Goal: Task Accomplishment & Management: Complete application form

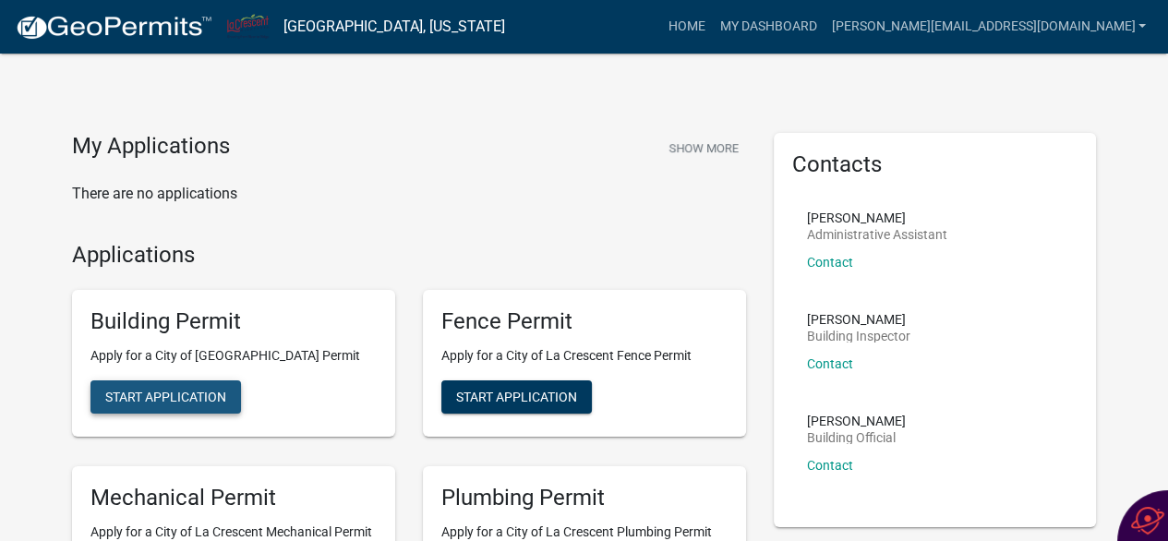
click at [201, 403] on span "Start Application" at bounding box center [165, 397] width 121 height 15
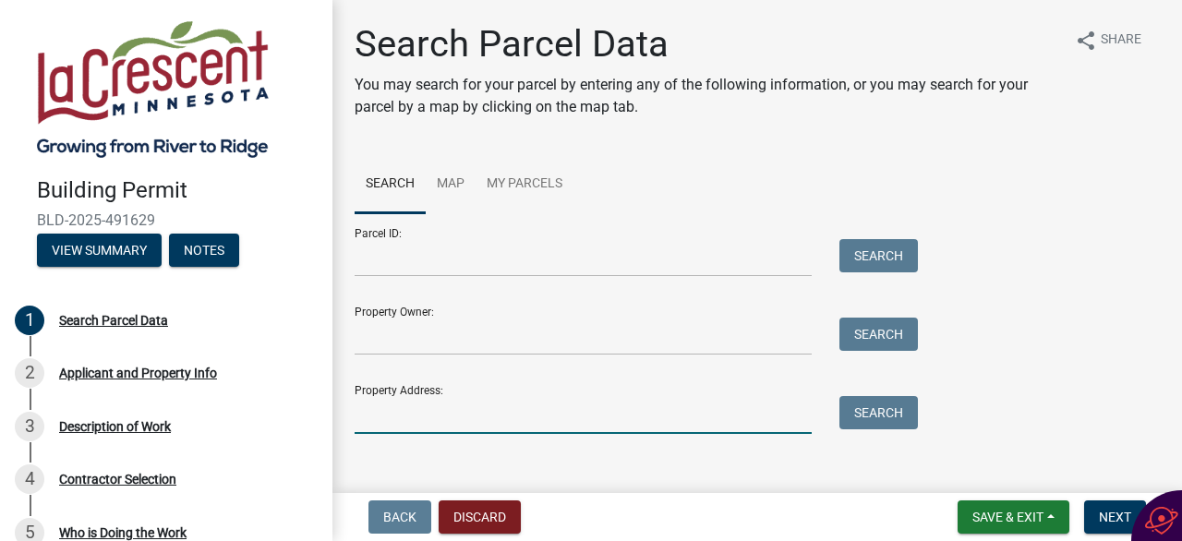
click at [428, 411] on input "Property Address:" at bounding box center [583, 415] width 457 height 38
type input "[STREET_ADDRESS]"
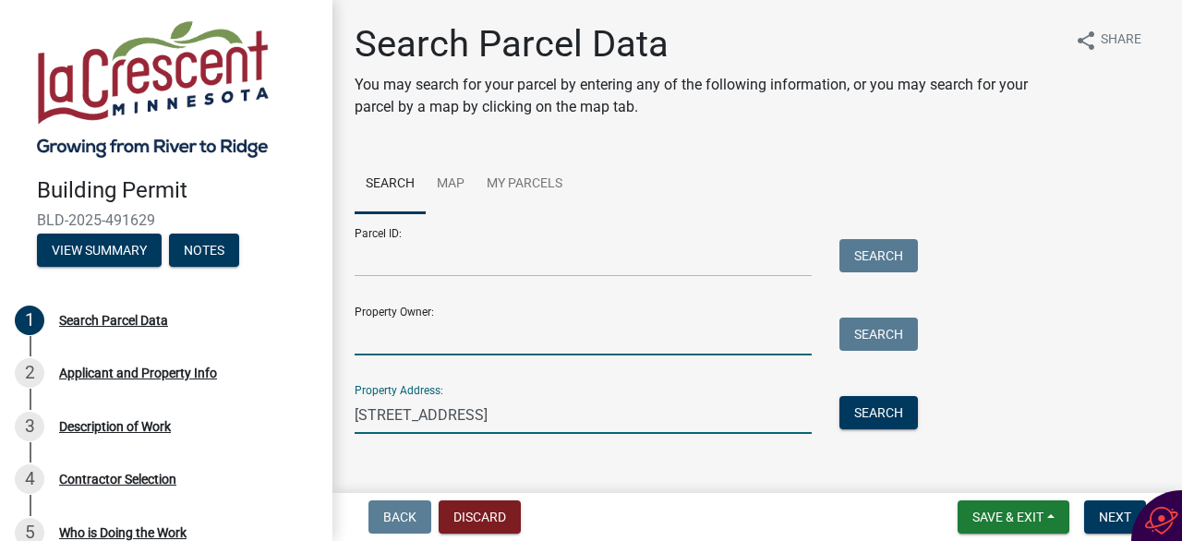
click at [464, 336] on input "Property Owner:" at bounding box center [583, 337] width 457 height 38
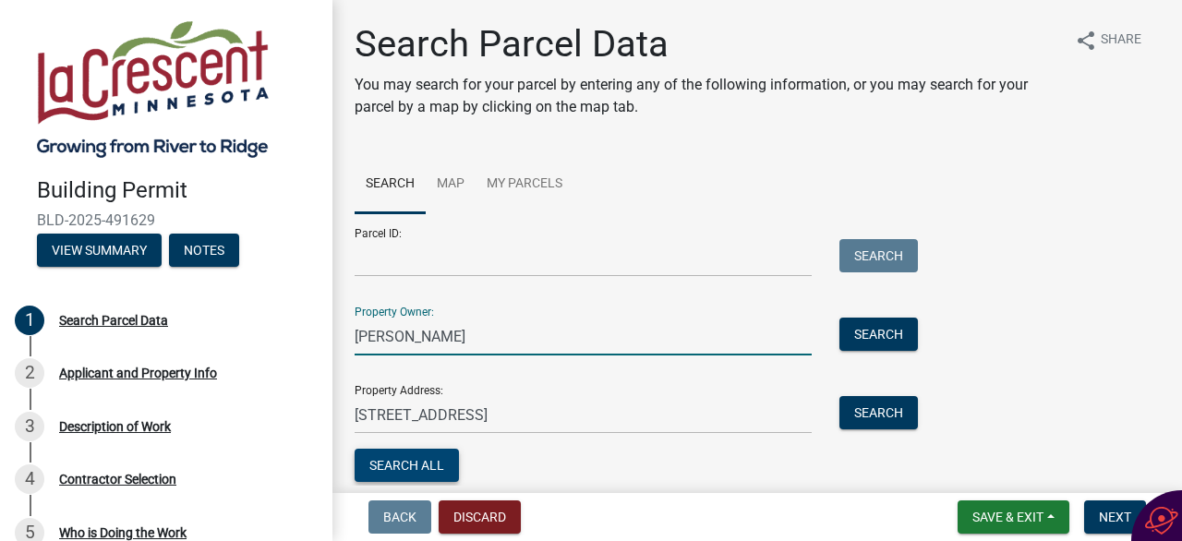
type input "[PERSON_NAME]"
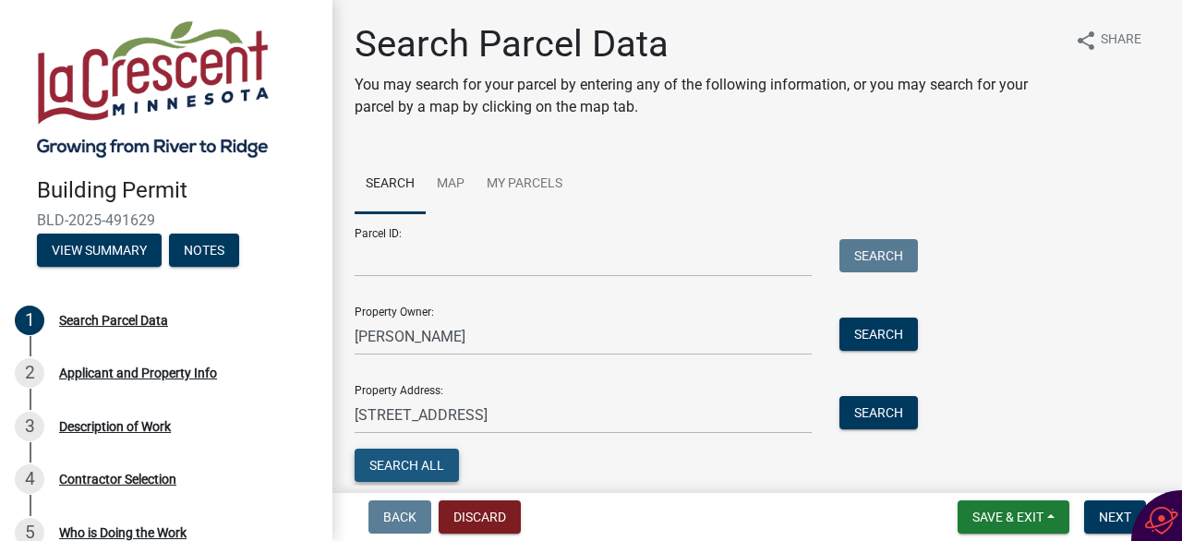
click at [423, 464] on button "Search All" at bounding box center [407, 465] width 104 height 33
click at [871, 409] on button "Search" at bounding box center [878, 412] width 78 height 33
click at [887, 410] on button "Search" at bounding box center [878, 412] width 78 height 33
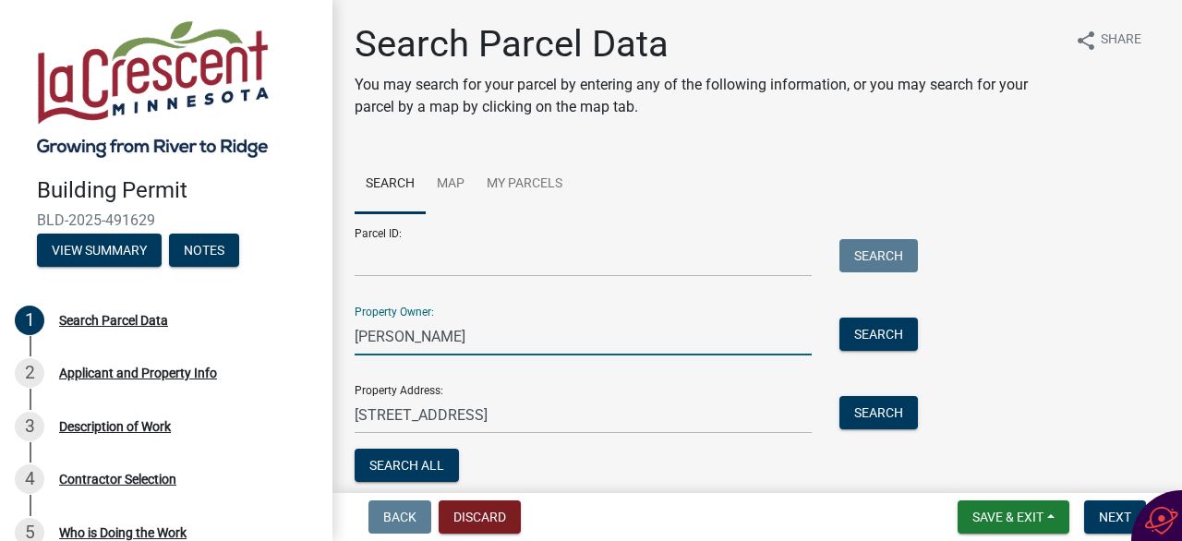
drag, startPoint x: 395, startPoint y: 337, endPoint x: 336, endPoint y: 347, distance: 60.0
click at [336, 347] on div "Search Parcel Data You may search for your parcel by entering any of the follow…" at bounding box center [757, 348] width 850 height 653
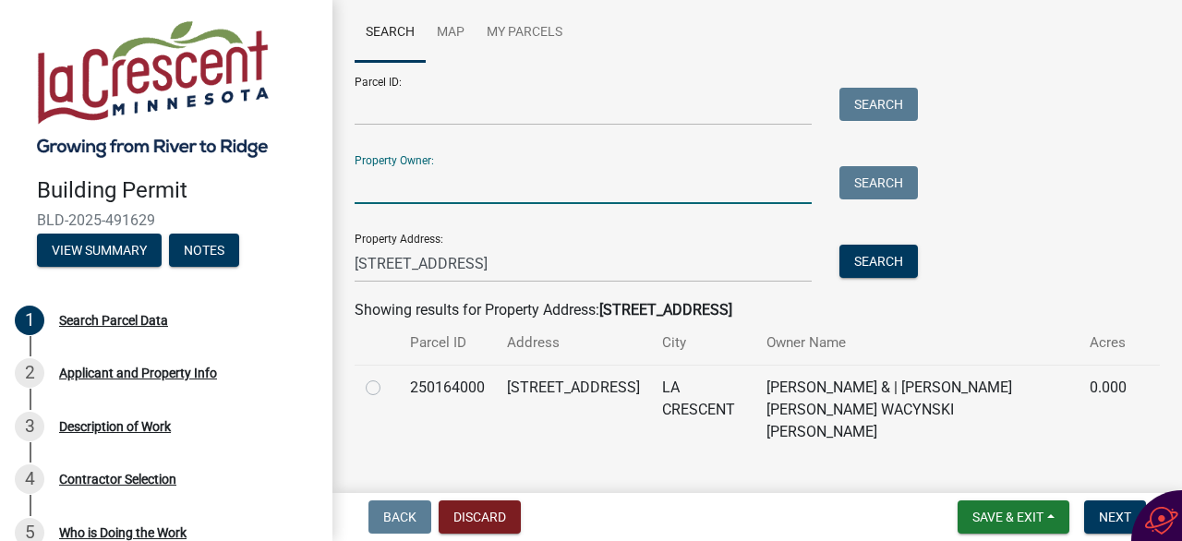
scroll to position [170, 0]
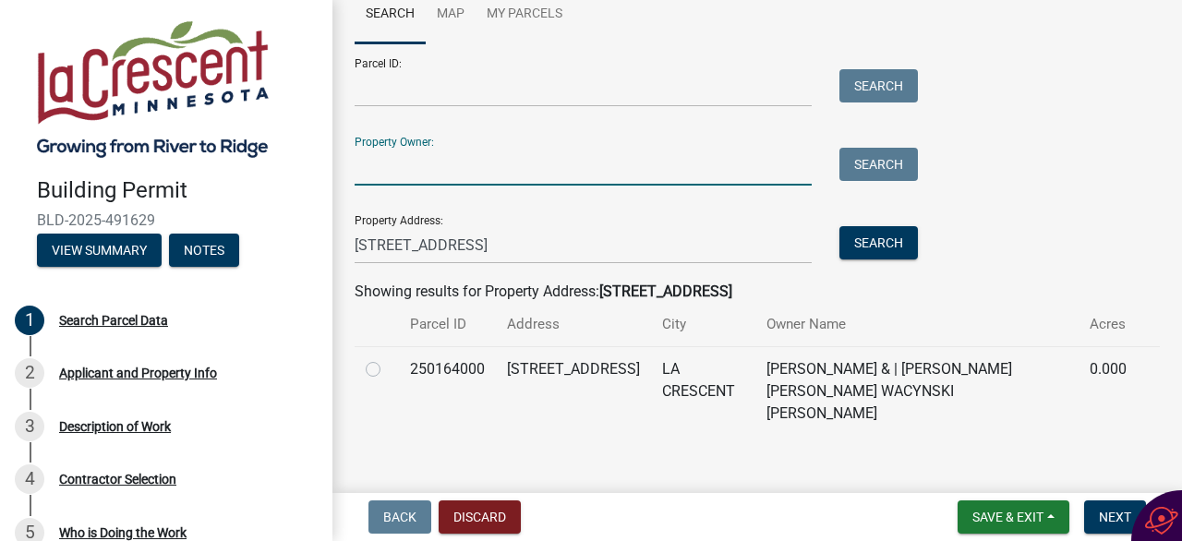
click at [388, 358] on label at bounding box center [388, 358] width 0 height 0
click at [388, 370] on input "radio" at bounding box center [394, 364] width 12 height 12
radio input "true"
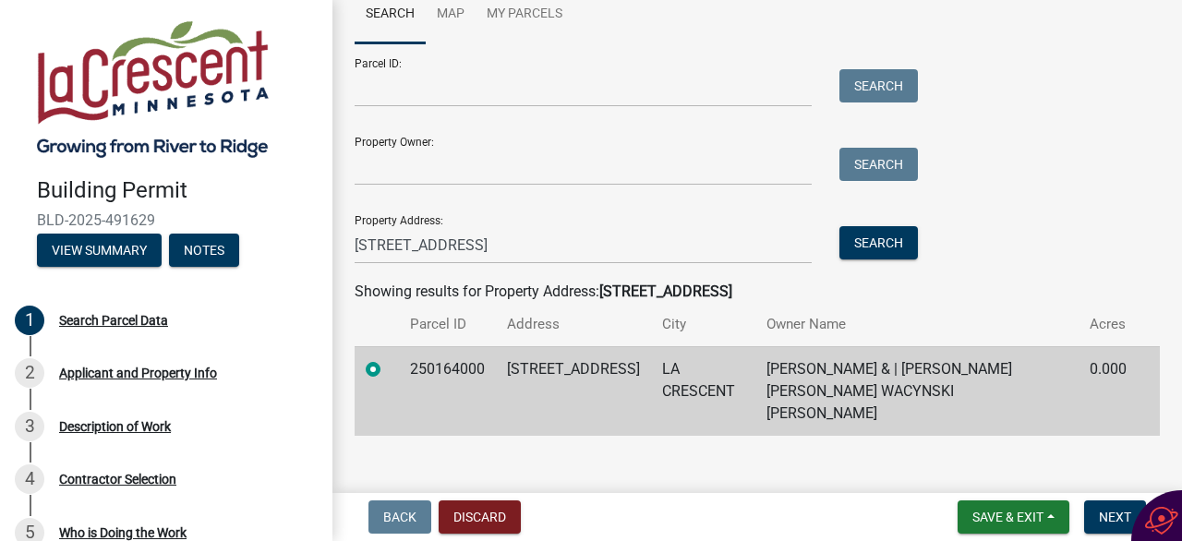
click at [705, 396] on td "LA CRESCENT" at bounding box center [703, 391] width 104 height 90
click at [440, 372] on td "250164000" at bounding box center [447, 391] width 97 height 90
click at [174, 373] on div "Applicant and Property Info" at bounding box center [138, 373] width 158 height 13
click at [1115, 518] on span "Next" at bounding box center [1115, 517] width 32 height 15
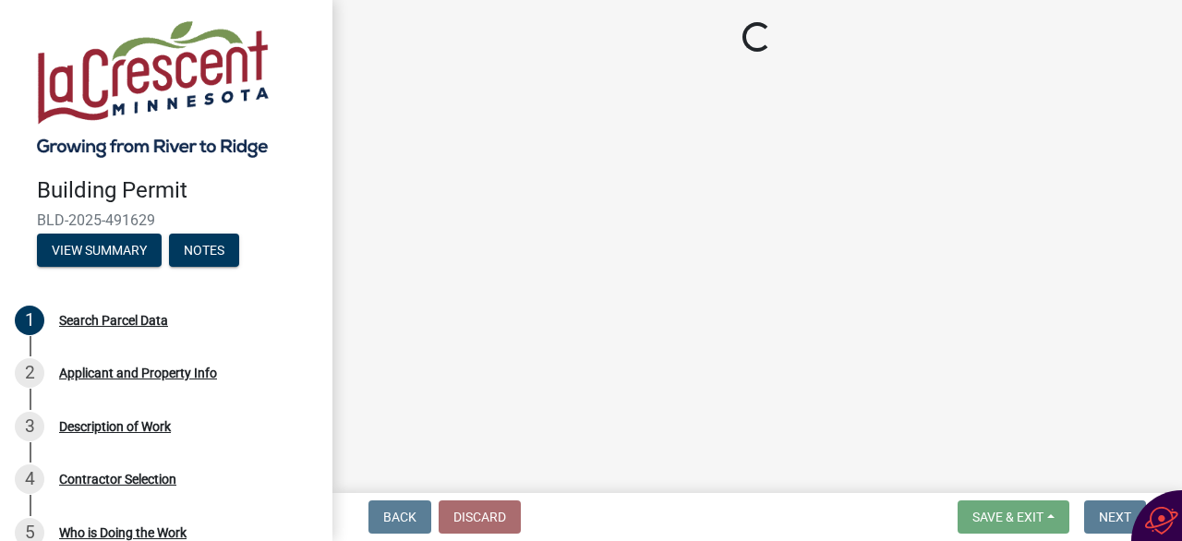
select select "e838c9e2-1e6e-4405-bddc-a3335cd38b08"
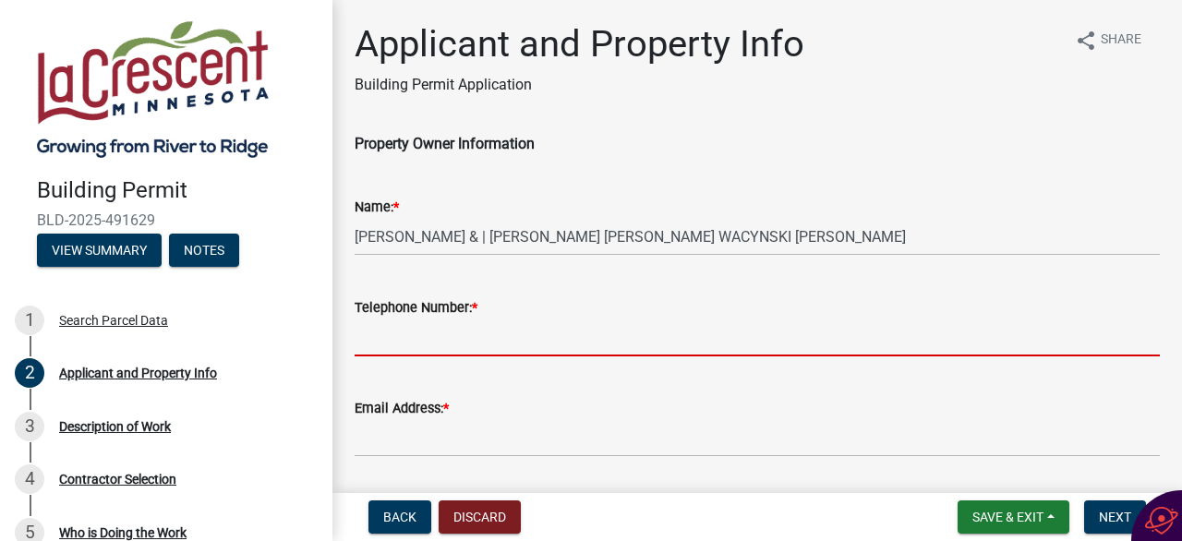
click at [497, 333] on input "Telephone Number: *" at bounding box center [757, 338] width 805 height 38
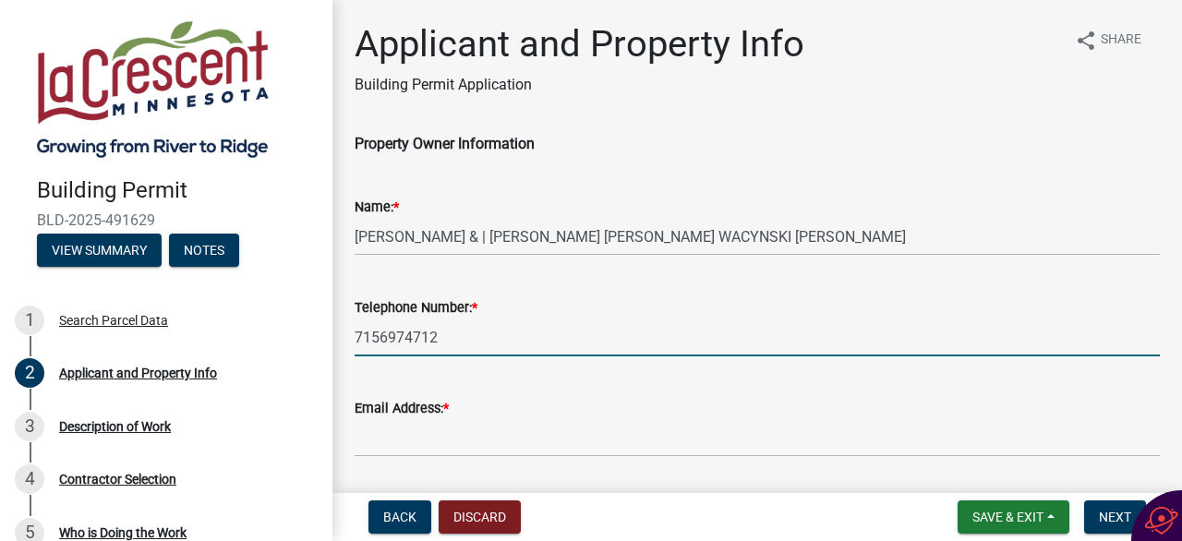
type input "7156974712"
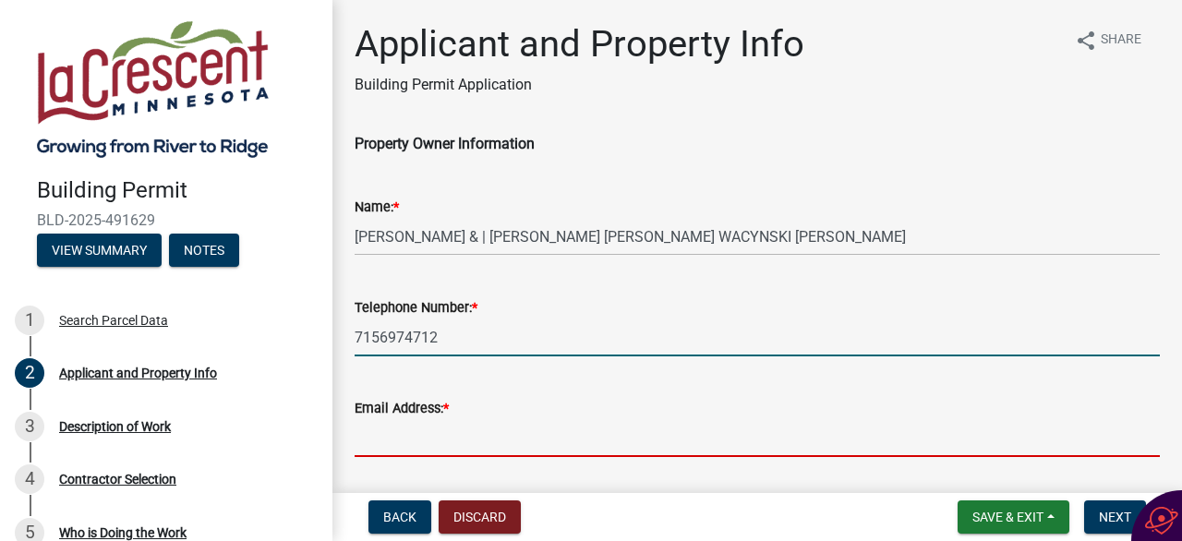
click at [492, 440] on input "Email Address: *" at bounding box center [757, 438] width 805 height 38
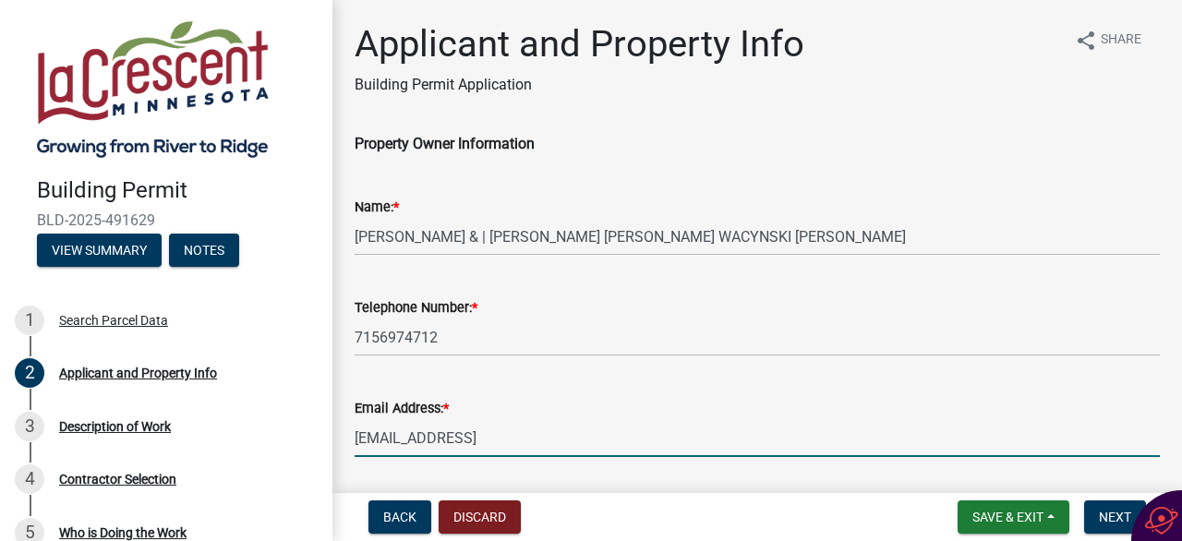
type input "[EMAIL_ADDRESS][DOMAIN_NAME]"
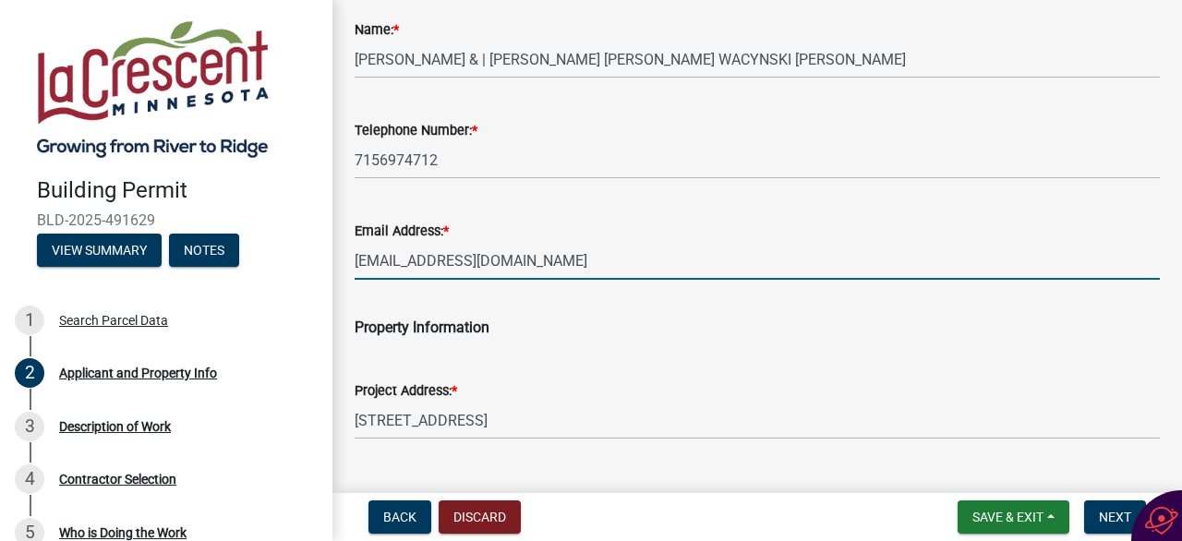
scroll to position [185, 0]
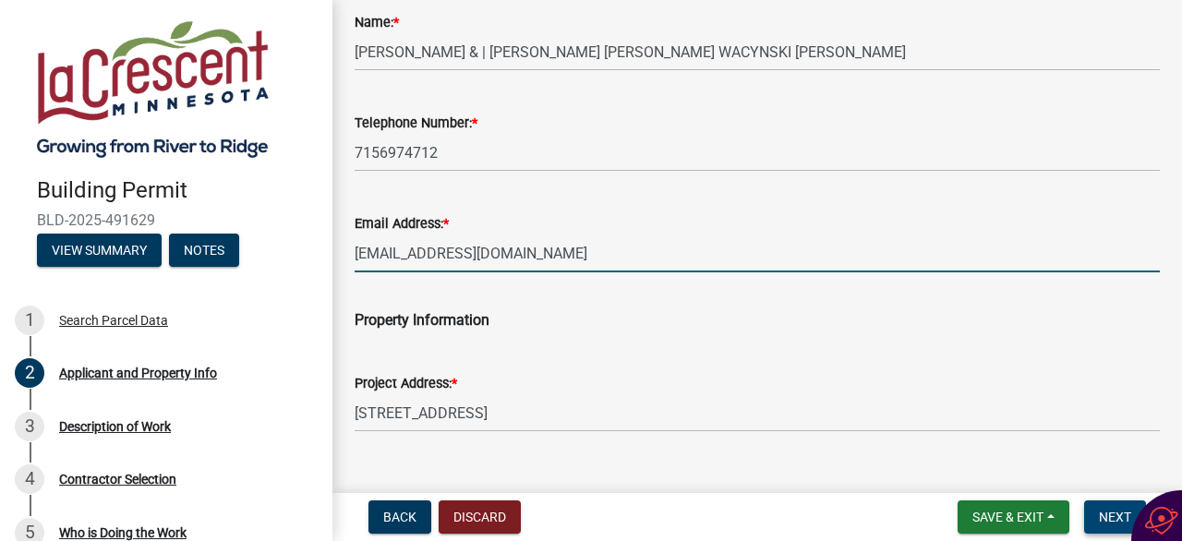
click at [1102, 518] on span "Next" at bounding box center [1115, 517] width 32 height 15
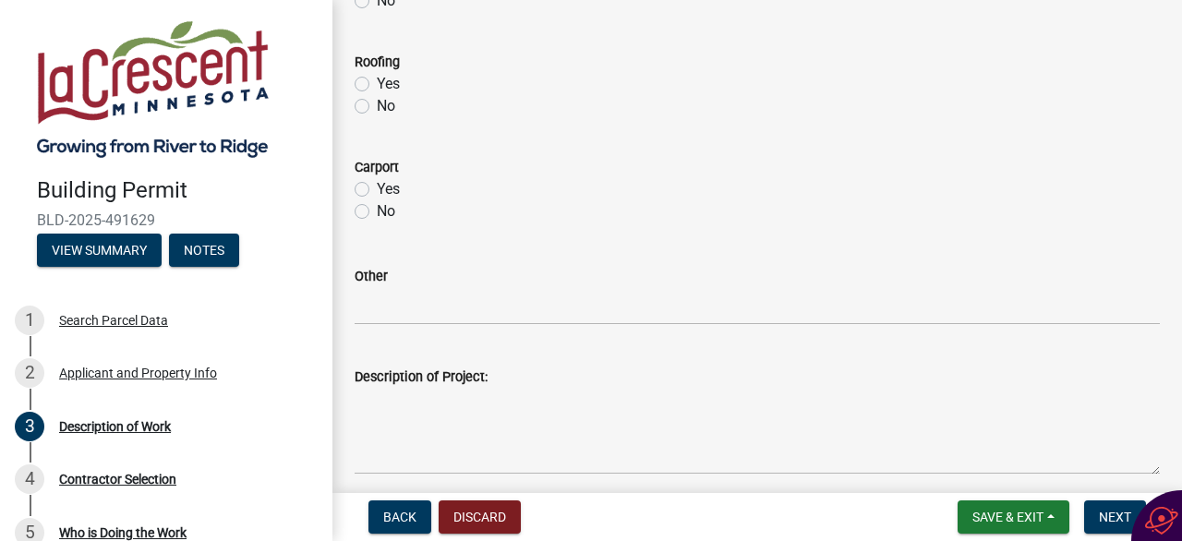
scroll to position [1016, 0]
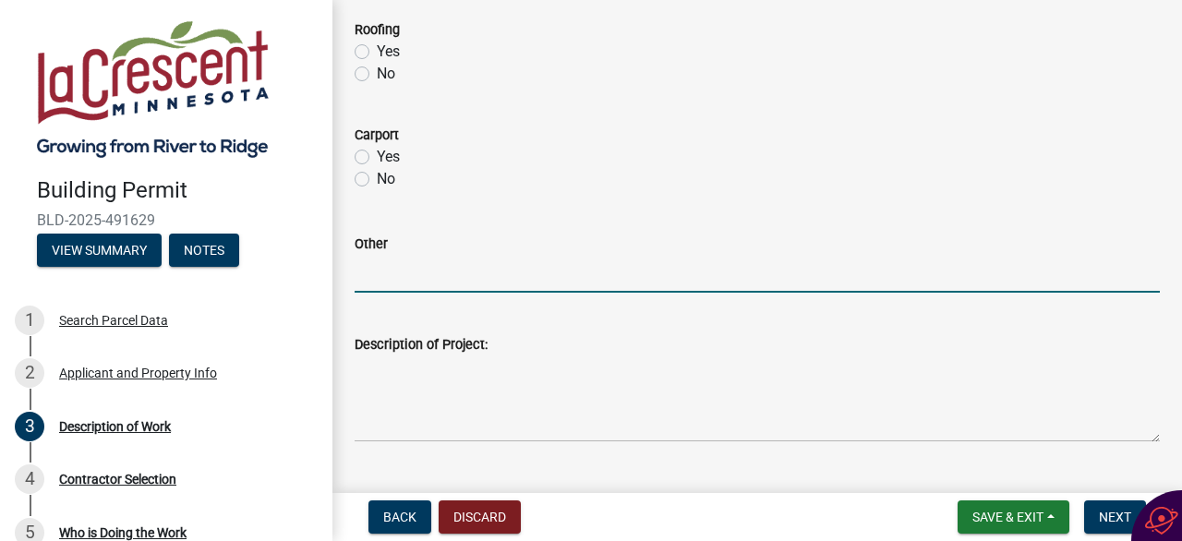
click at [413, 283] on input "Other" at bounding box center [757, 274] width 805 height 38
type input "Remodel"
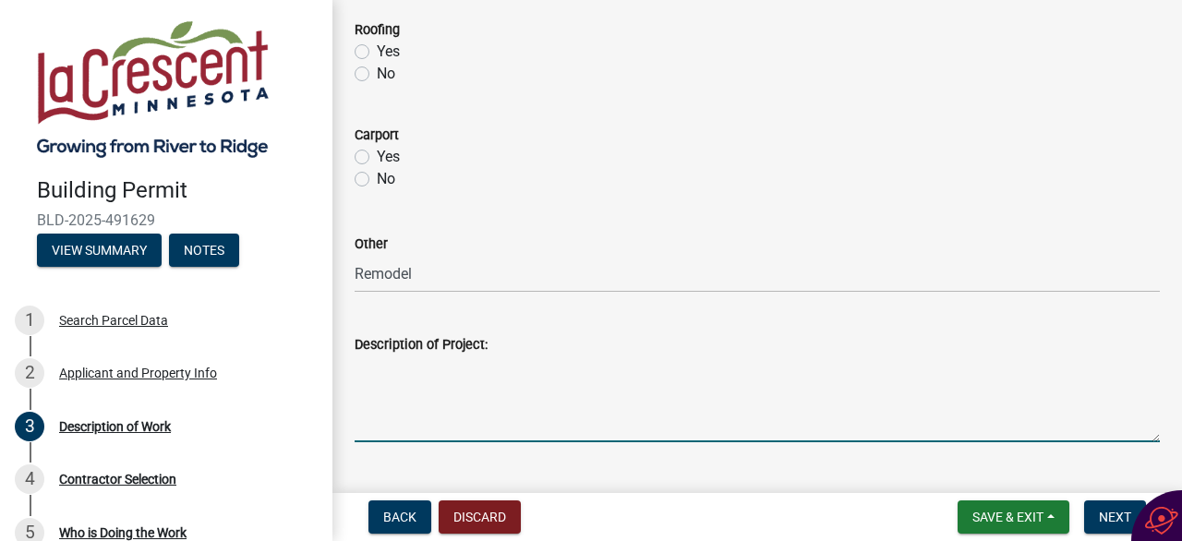
click at [423, 419] on textarea "Description of Project:" at bounding box center [757, 398] width 805 height 87
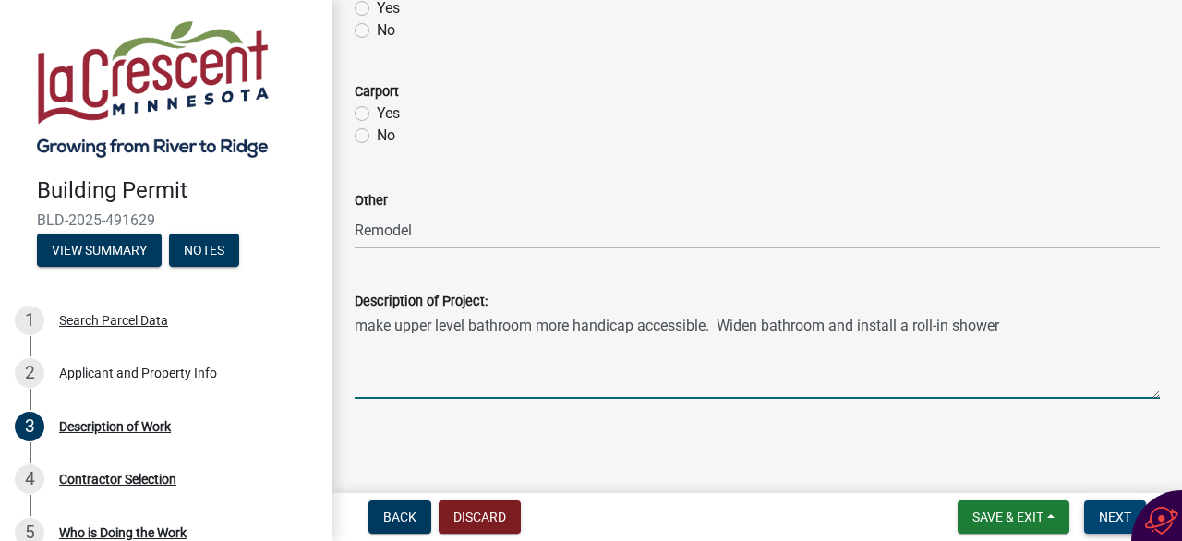
type textarea "make upper level bathroom more handicap accessible. Widen bathroom and install …"
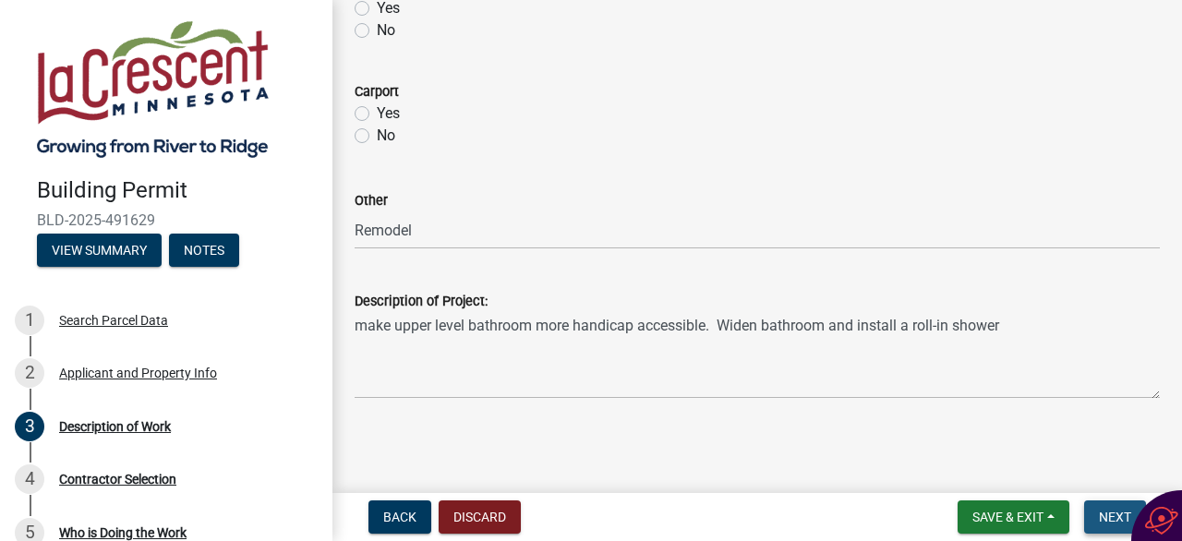
click at [1116, 510] on span "Next" at bounding box center [1115, 517] width 32 height 15
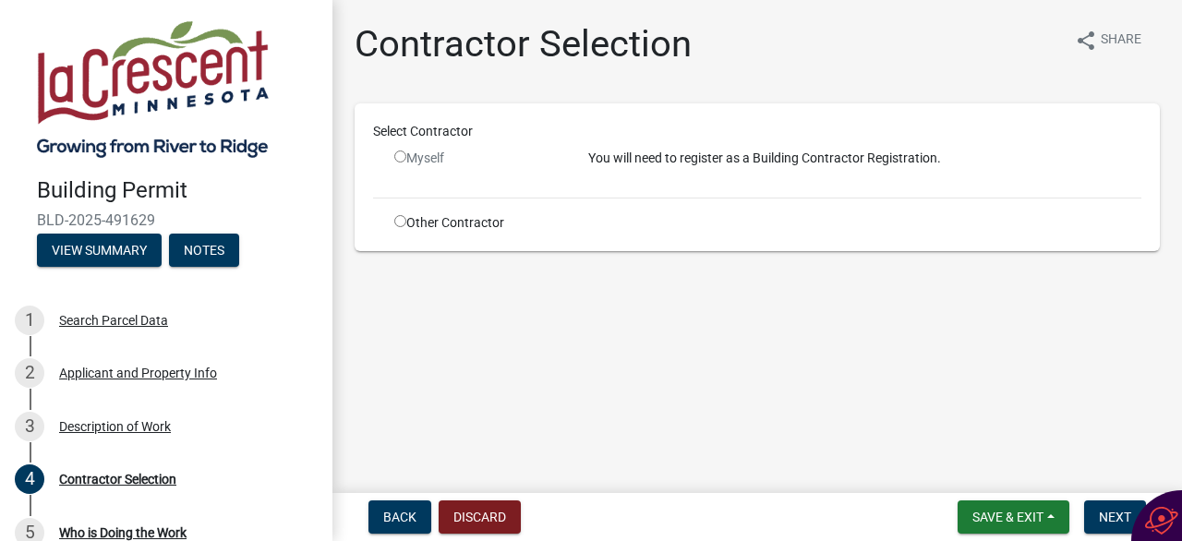
click at [399, 151] on input "radio" at bounding box center [400, 157] width 12 height 12
click at [400, 154] on input "radio" at bounding box center [400, 157] width 12 height 12
radio input "false"
click at [400, 219] on input "radio" at bounding box center [400, 221] width 12 height 12
radio input "true"
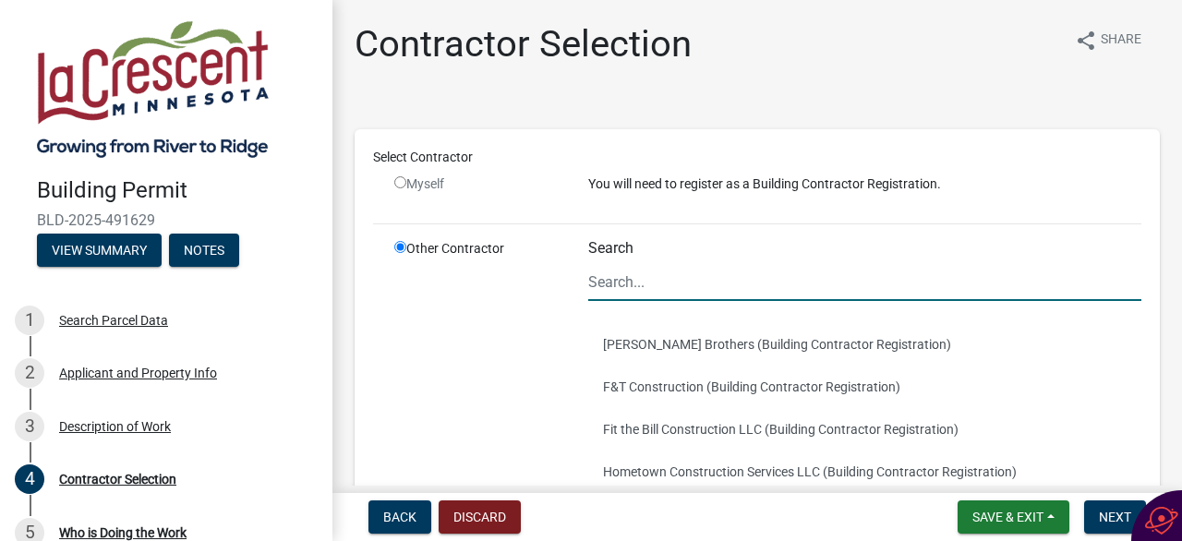
click at [708, 285] on input "Search" at bounding box center [864, 282] width 553 height 38
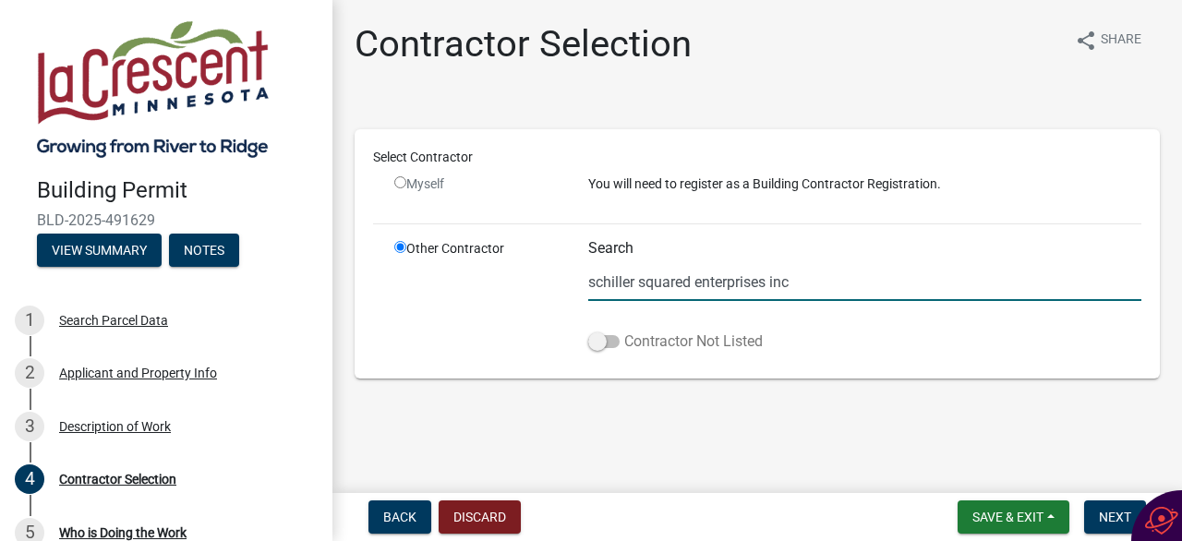
type input "schiller squared enterprises inc"
click at [614, 344] on span at bounding box center [603, 341] width 31 height 13
click at [624, 331] on input "Contractor Not Listed" at bounding box center [624, 331] width 0 height 0
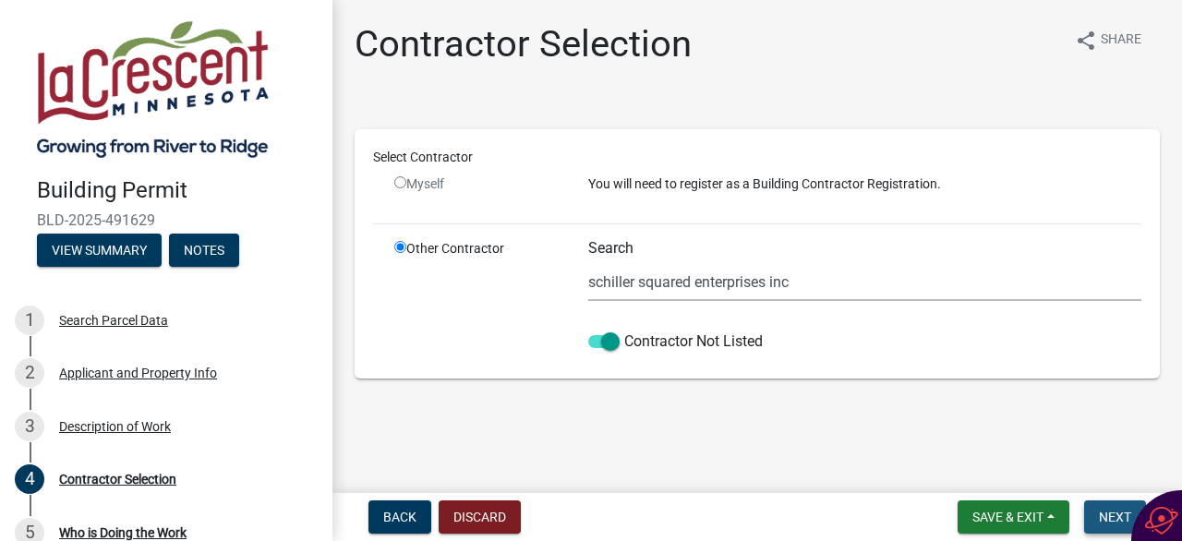
click at [1116, 518] on span "Next" at bounding box center [1115, 517] width 32 height 15
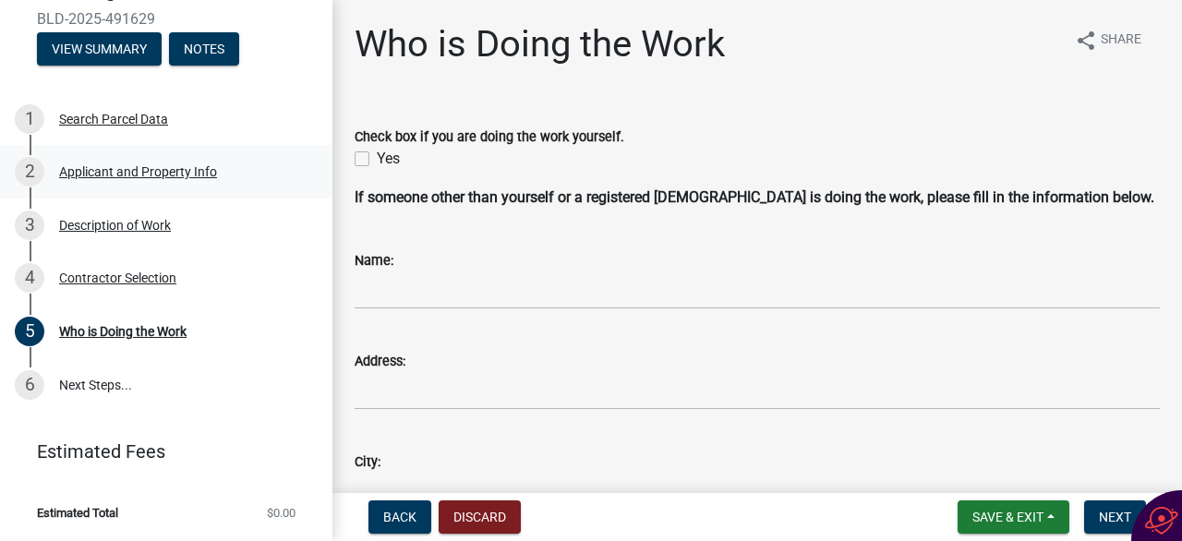
scroll to position [110, 0]
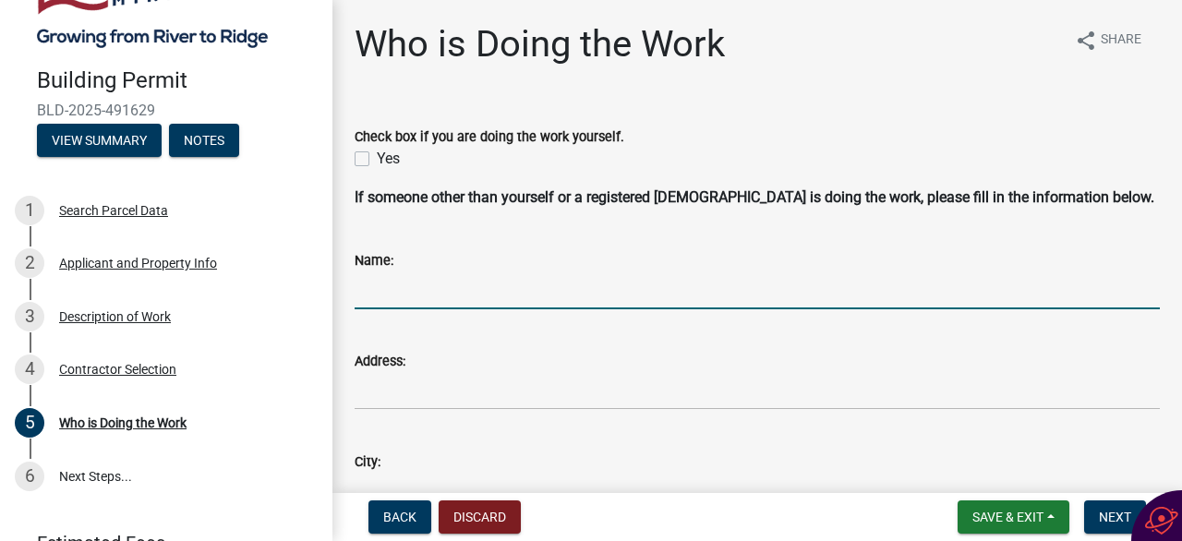
click at [462, 285] on input "Name:" at bounding box center [757, 290] width 805 height 38
type input "Schiller Squared Enterprises, Inc"
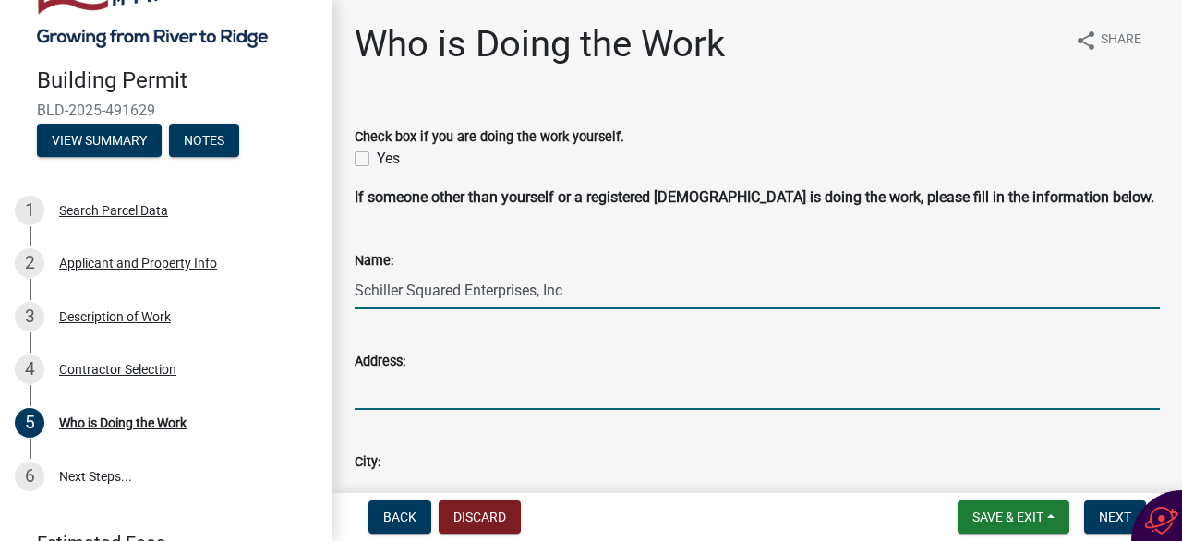
type input "N7278 [STREET_ADDRESS]"
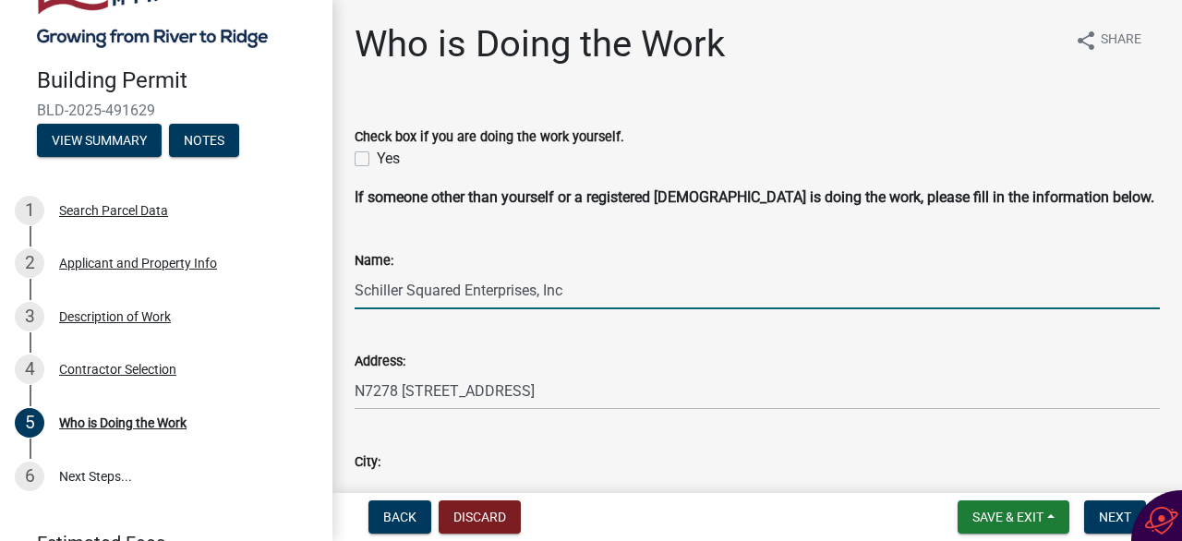
type input "[GEOGRAPHIC_DATA]"
type input "WI"
type input "54003"
type input "7157166052"
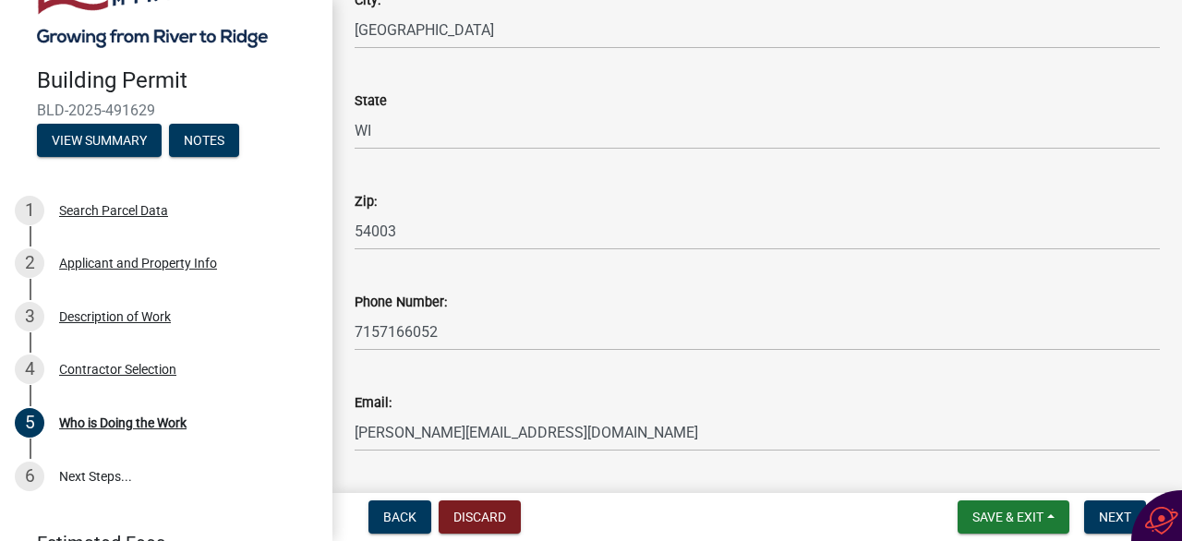
scroll to position [514, 0]
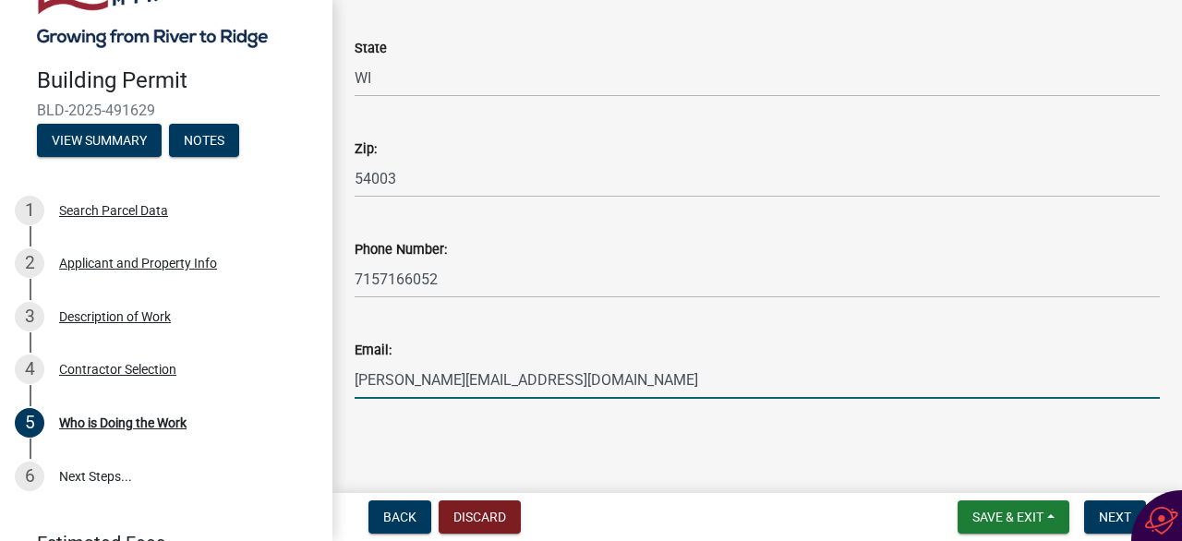
drag, startPoint x: 551, startPoint y: 378, endPoint x: 349, endPoint y: 379, distance: 202.2
click at [349, 379] on div "Email: [PERSON_NAME][EMAIL_ADDRESS][DOMAIN_NAME]" at bounding box center [757, 356] width 833 height 86
type input "[PERSON_NAME][EMAIL_ADDRESS][DOMAIN_NAME]"
click at [1119, 513] on span "Next" at bounding box center [1115, 517] width 32 height 15
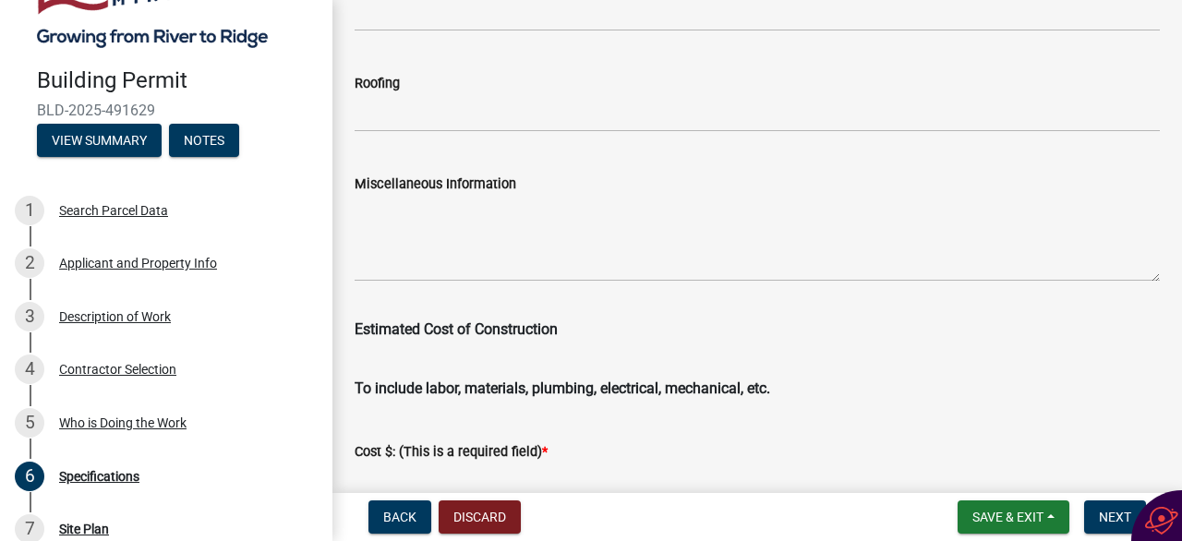
scroll to position [3047, 0]
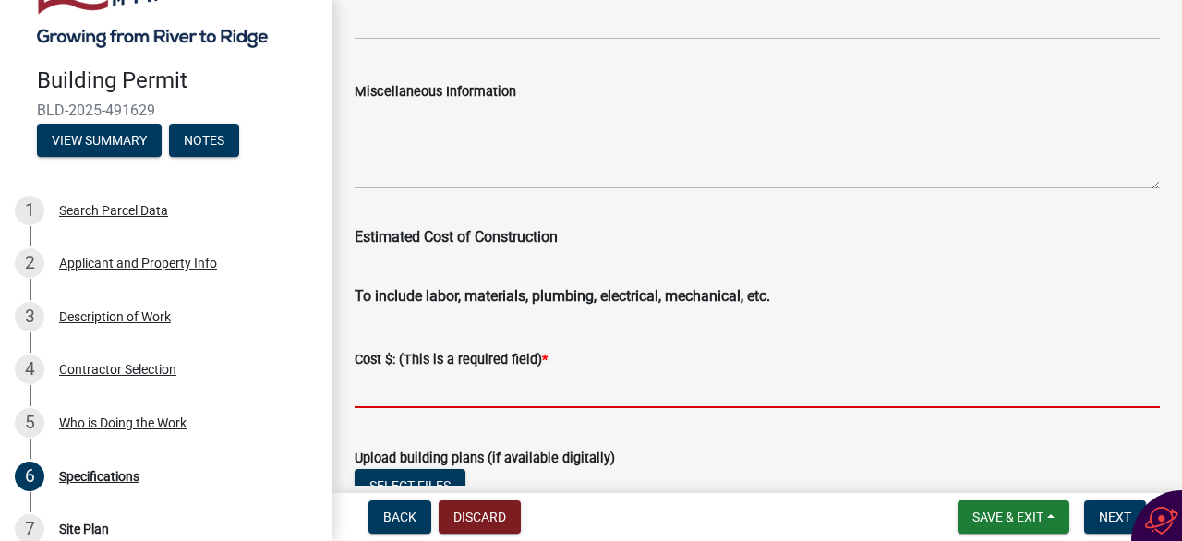
click at [404, 382] on input "text" at bounding box center [757, 389] width 805 height 38
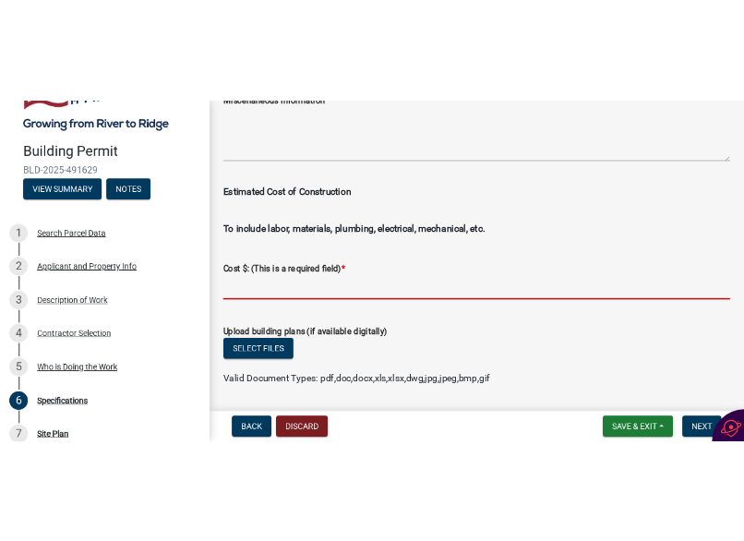
scroll to position [3232, 0]
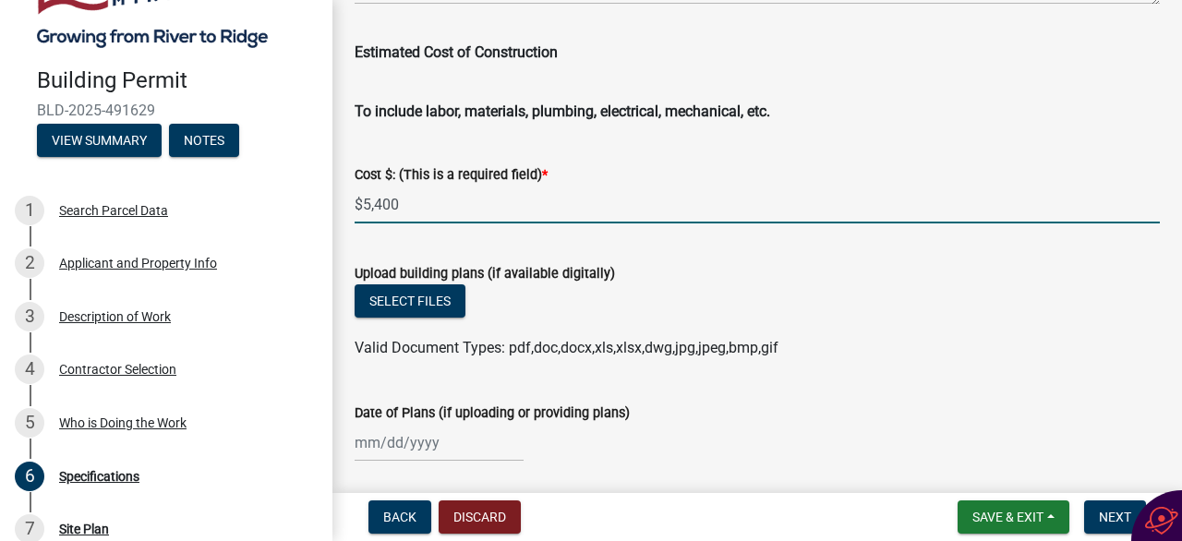
type input "5400"
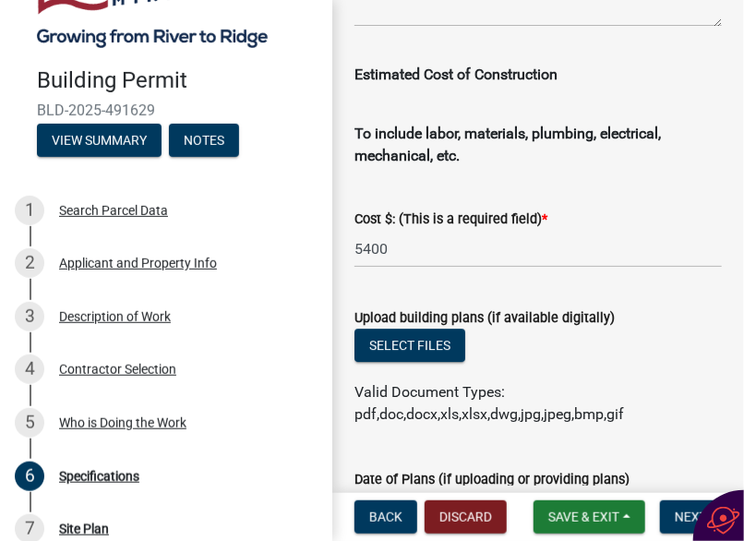
scroll to position [3254, 0]
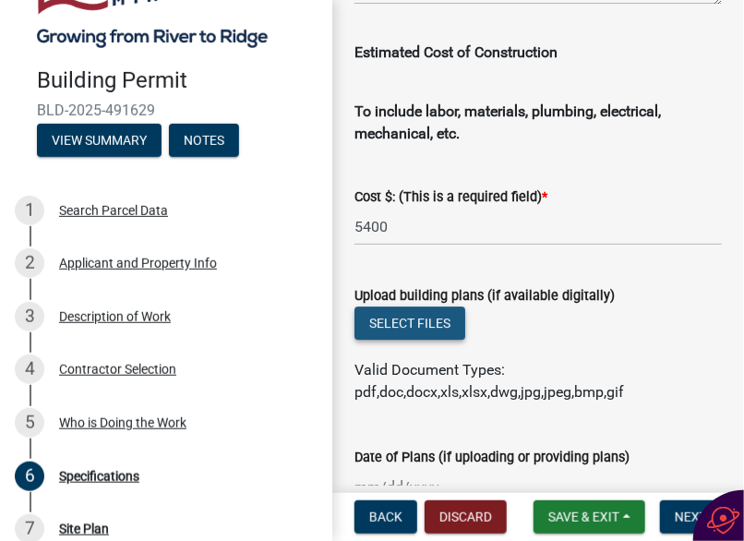
click at [438, 323] on button "Select files" at bounding box center [410, 323] width 111 height 33
click at [421, 324] on button "Select files" at bounding box center [410, 323] width 111 height 33
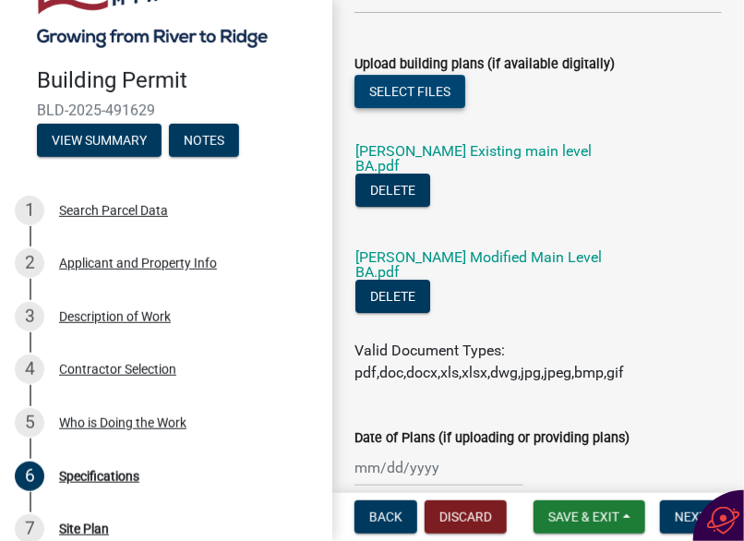
scroll to position [3531, 0]
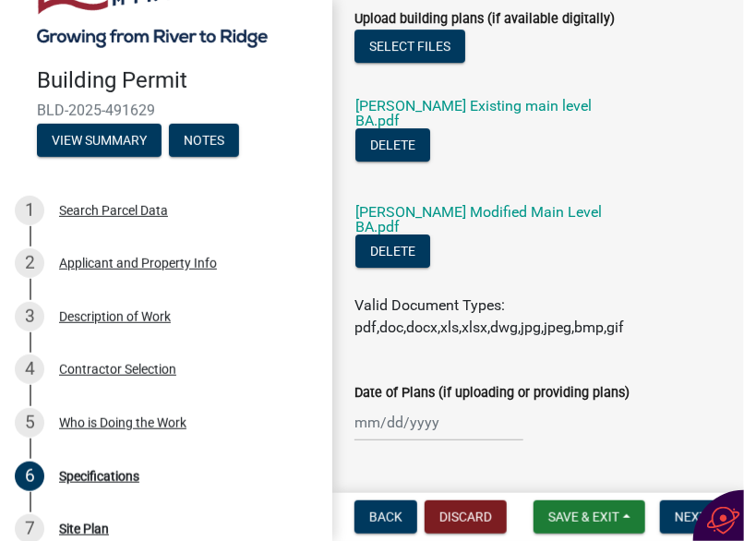
select select "10"
select select "2025"
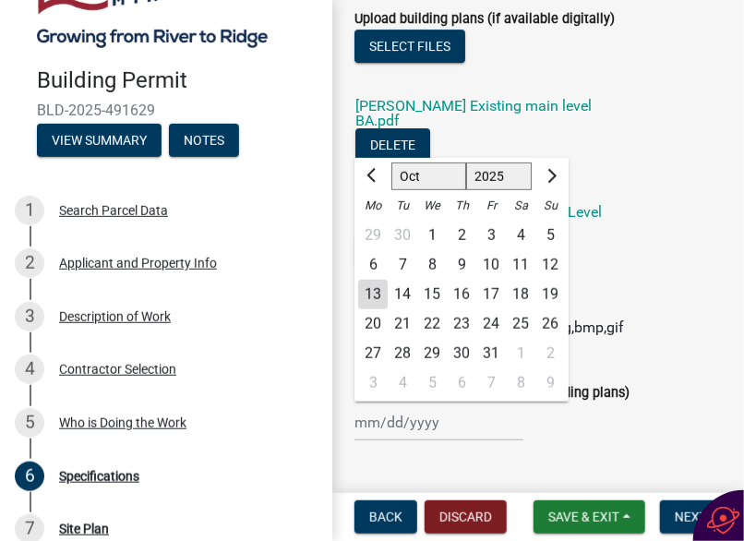
click at [456, 422] on input "Date of Plans (if uploading or providing plans)" at bounding box center [439, 423] width 169 height 38
click at [627, 418] on div "[PERSON_NAME] Feb Mar Apr [PERSON_NAME][DATE] Oct Nov [DATE] 1526 1527 1528 152…" at bounding box center [539, 423] width 368 height 38
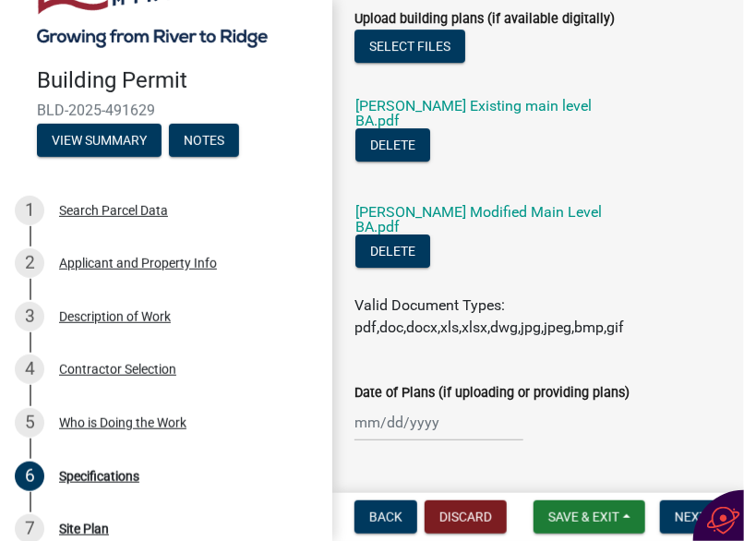
click at [452, 419] on div at bounding box center [439, 423] width 169 height 38
select select "10"
select select "2025"
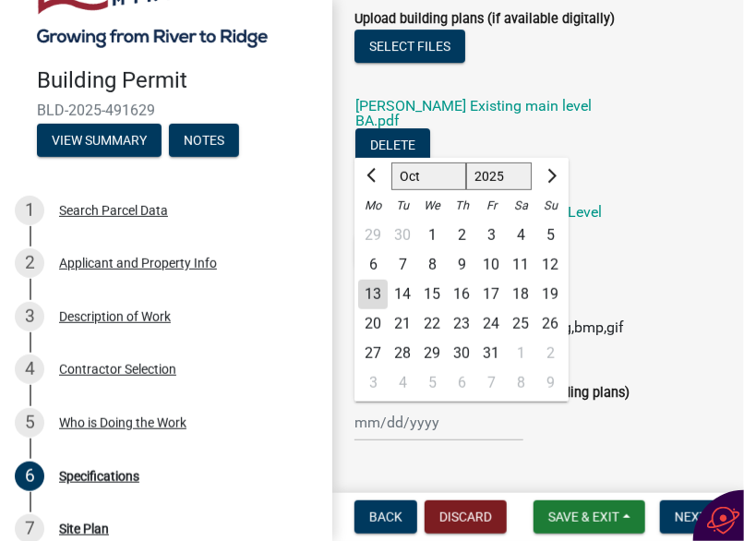
click at [366, 296] on div "13" at bounding box center [373, 295] width 30 height 30
type input "[DATE]"
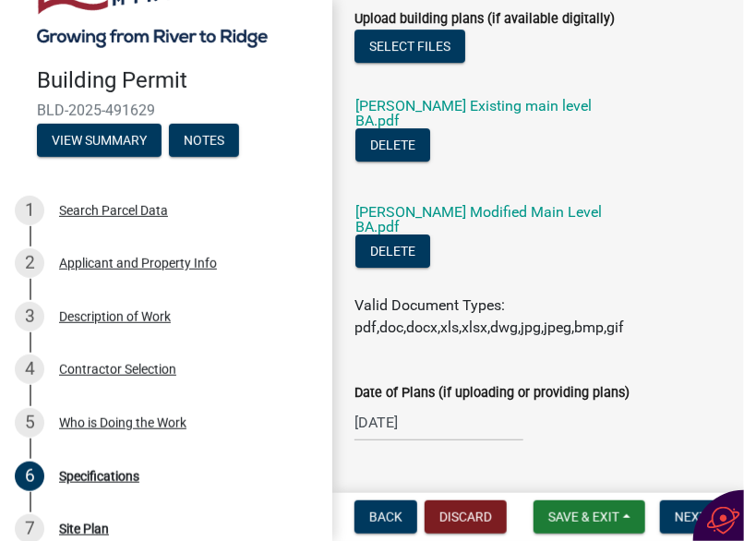
scroll to position [3575, 0]
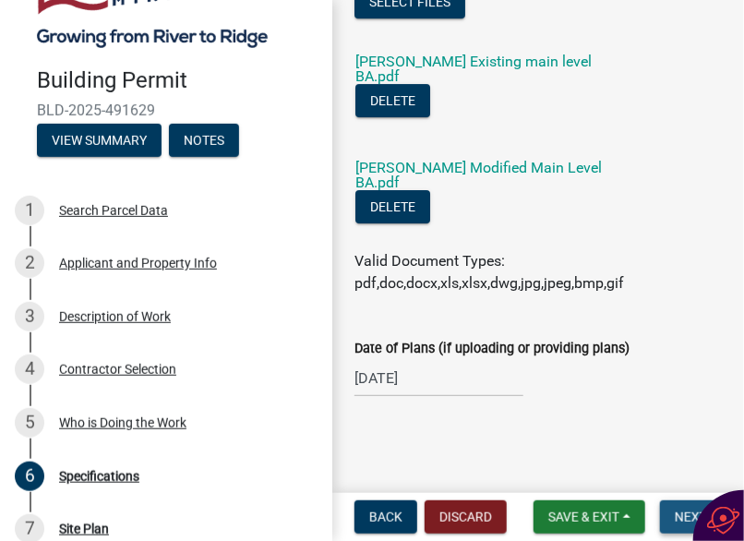
click at [680, 513] on span "Next" at bounding box center [691, 517] width 32 height 15
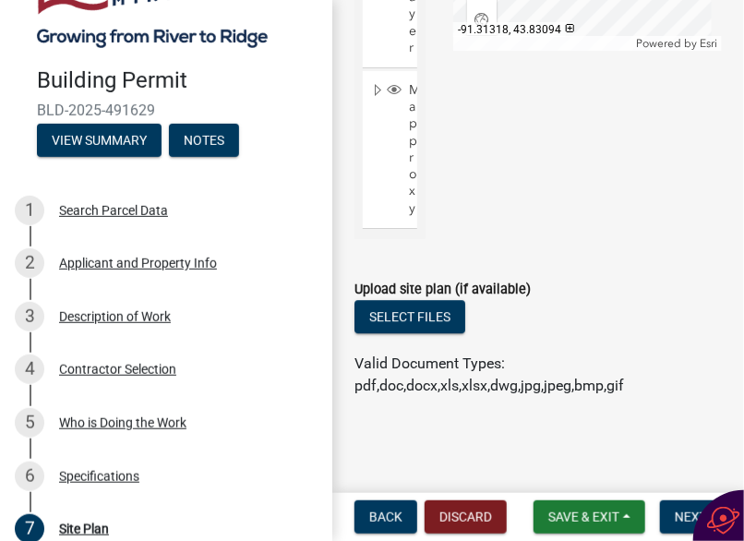
scroll to position [1319, 0]
click at [691, 510] on span "Next" at bounding box center [691, 517] width 32 height 15
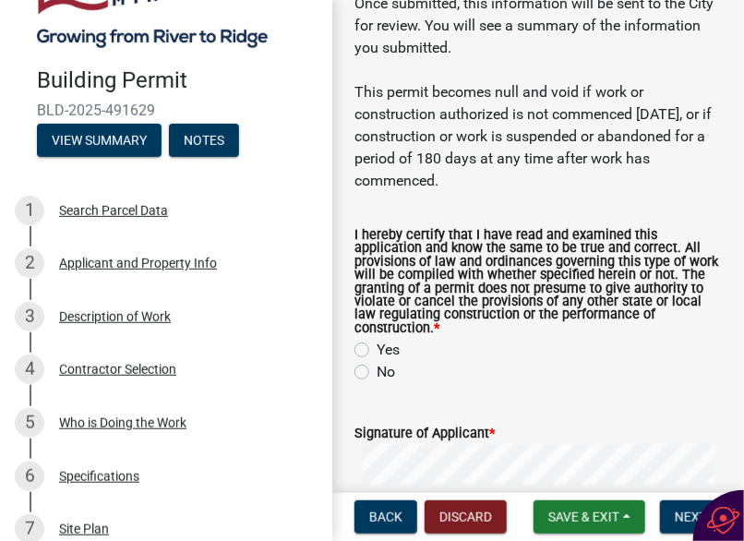
scroll to position [277, 0]
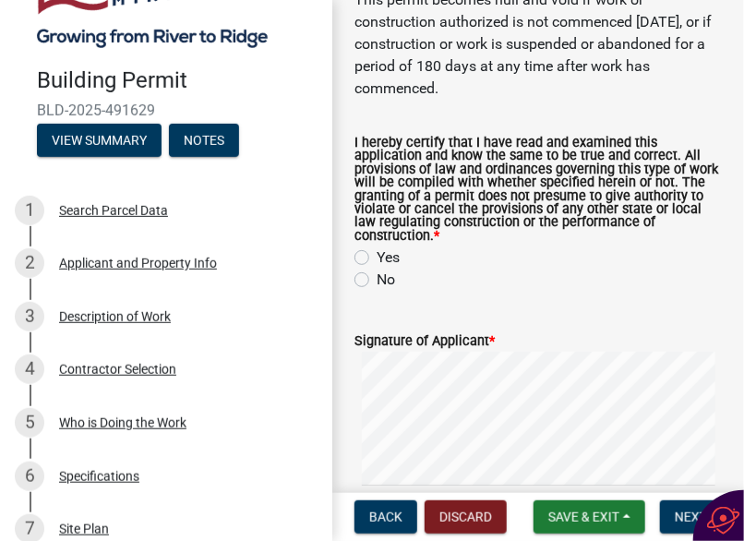
click at [377, 256] on label "Yes" at bounding box center [388, 258] width 23 height 22
click at [377, 256] on input "Yes" at bounding box center [383, 253] width 12 height 12
radio input "true"
click at [521, 344] on div "Signature of Applicant *" at bounding box center [539, 341] width 368 height 22
click at [458, 347] on label "Signature of Applicant *" at bounding box center [425, 341] width 140 height 13
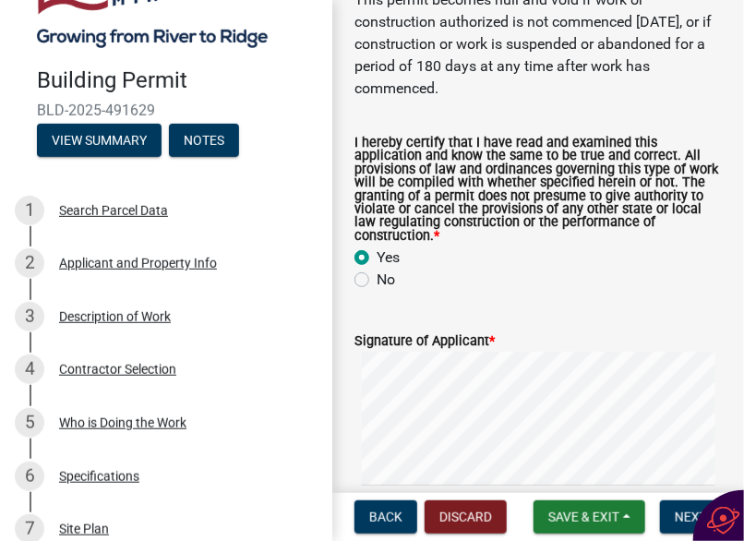
click at [530, 345] on div "Signature of Applicant *" at bounding box center [539, 341] width 368 height 22
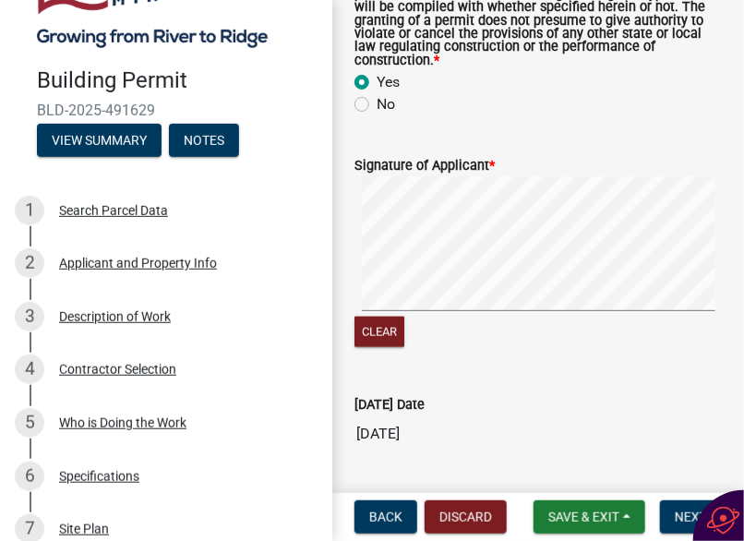
scroll to position [462, 0]
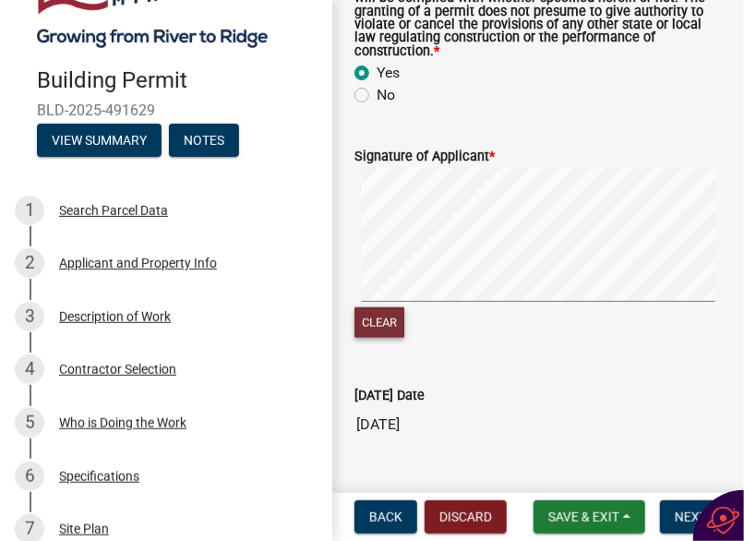
click at [392, 331] on button "Clear" at bounding box center [380, 322] width 50 height 30
click at [694, 512] on span "Next" at bounding box center [691, 517] width 32 height 15
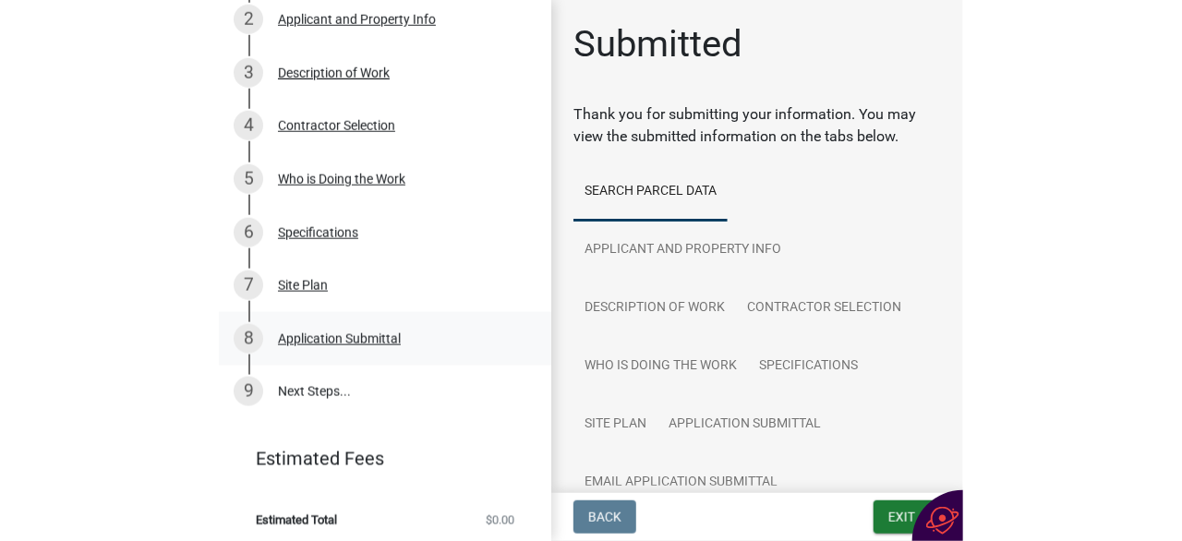
scroll to position [399, 0]
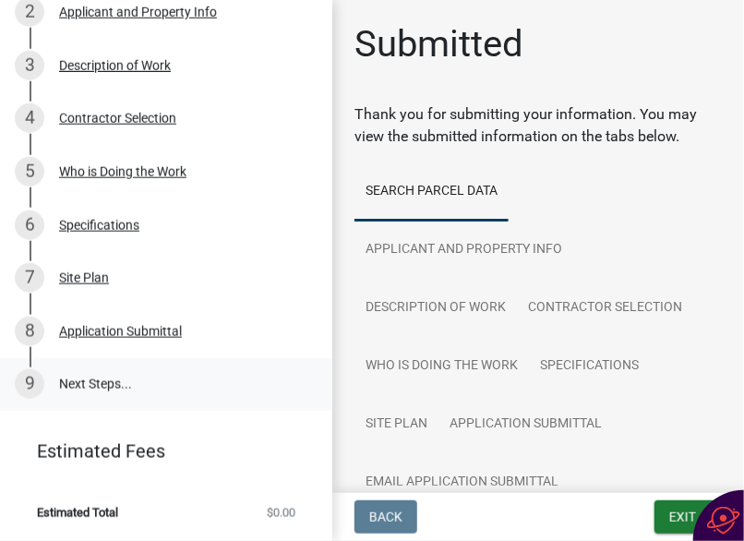
click at [102, 385] on link "9 Next Steps..." at bounding box center [166, 385] width 332 height 54
